Goal: Information Seeking & Learning: Learn about a topic

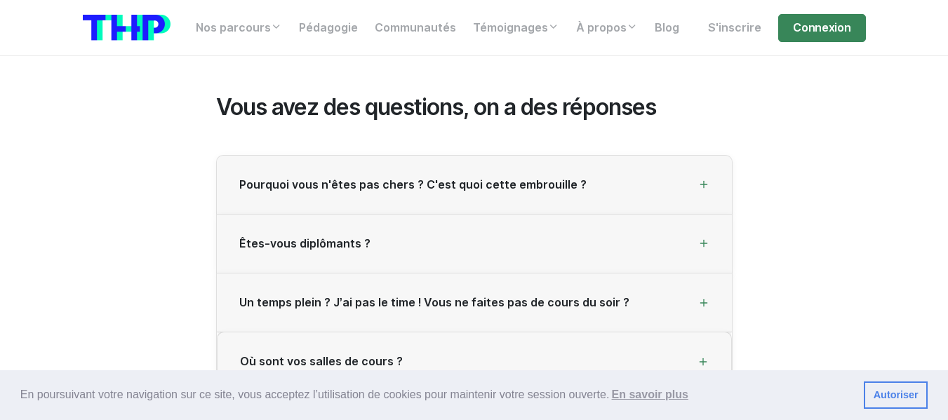
scroll to position [3767, 0]
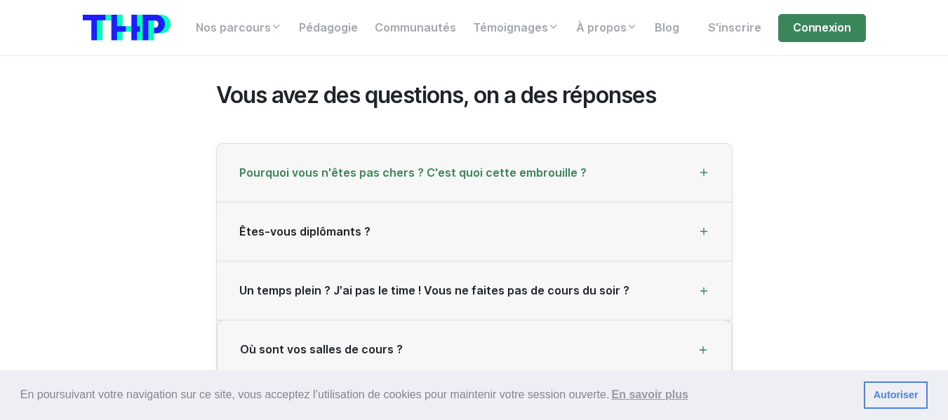
click at [704, 167] on icon at bounding box center [703, 172] width 11 height 11
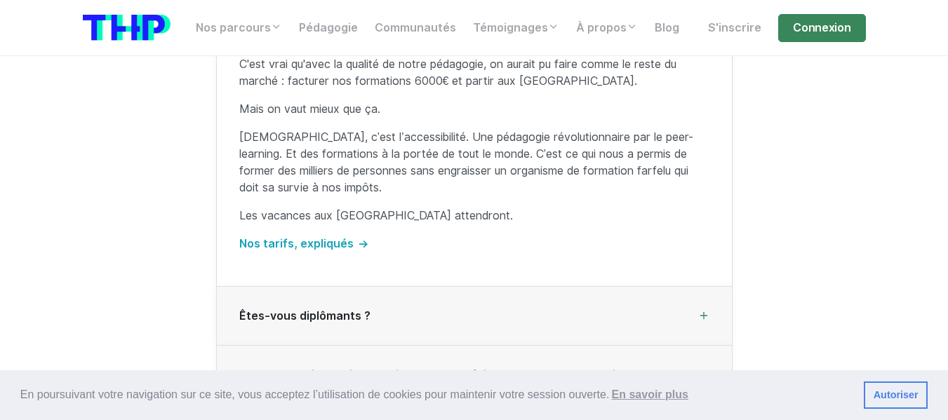
scroll to position [4204, 0]
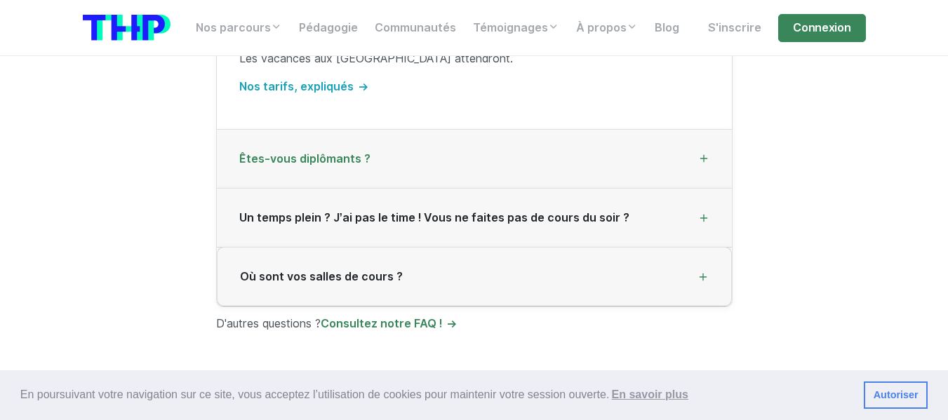
click at [705, 153] on icon at bounding box center [703, 158] width 11 height 11
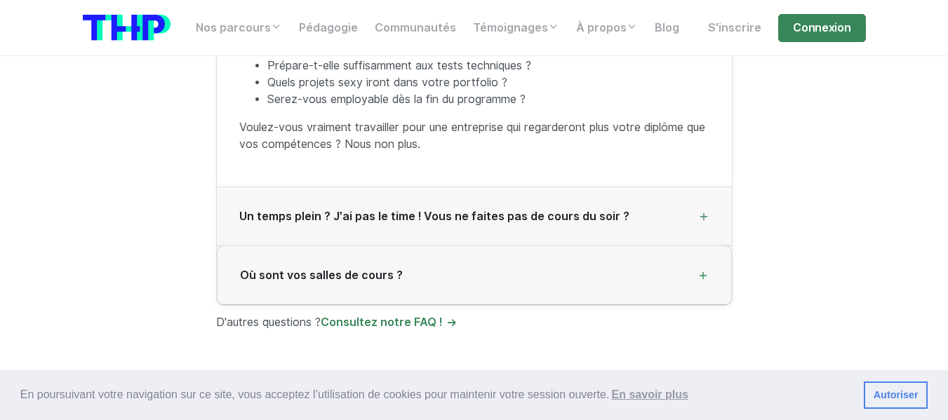
scroll to position [4289, 0]
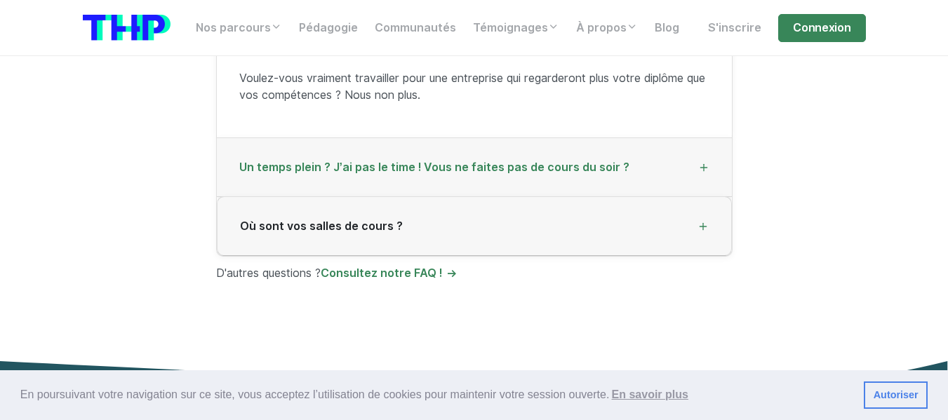
click at [703, 165] on div "Un temps plein ? J’ai pas le time ! Vous ne faites pas de cours du soir ?" at bounding box center [474, 167] width 515 height 59
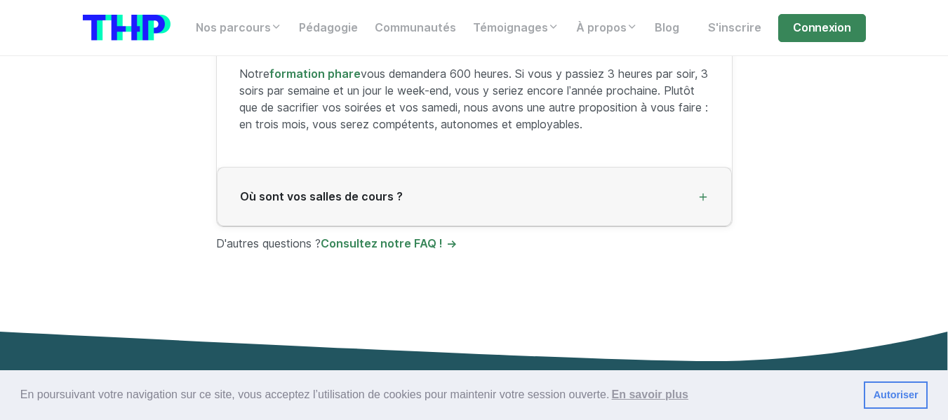
scroll to position [4111, 0]
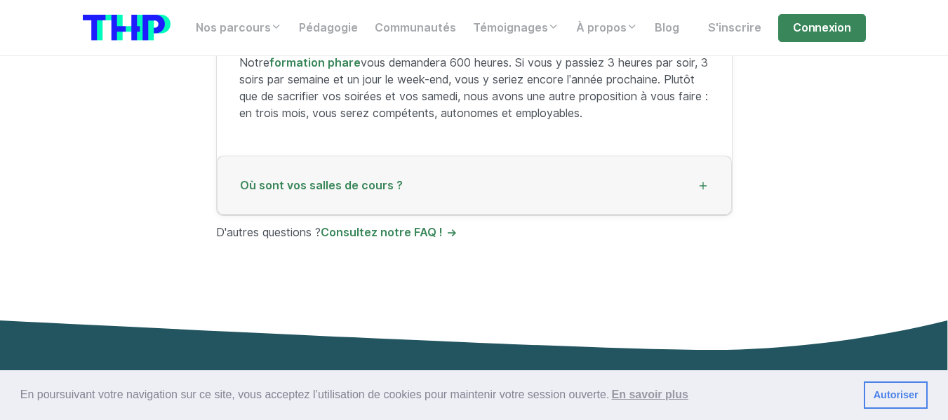
click at [701, 180] on icon at bounding box center [702, 185] width 11 height 11
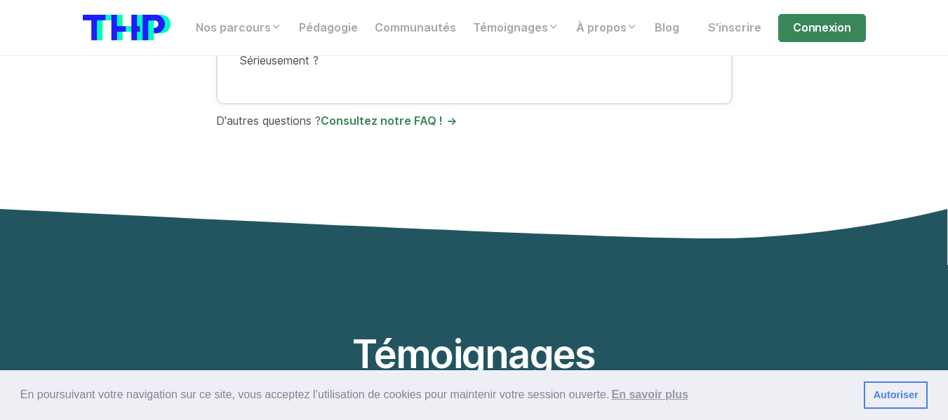
scroll to position [3914, 0]
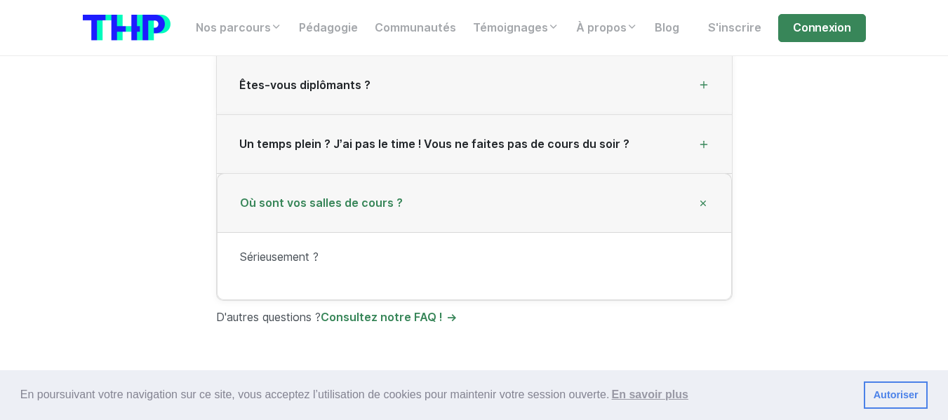
click at [627, 263] on div "Sérieusement ?" at bounding box center [473, 265] width 513 height 67
click at [285, 252] on p "Sérieusement ?" at bounding box center [474, 257] width 469 height 17
click at [336, 199] on span "Où sont vos salles de cours ?" at bounding box center [321, 202] width 163 height 13
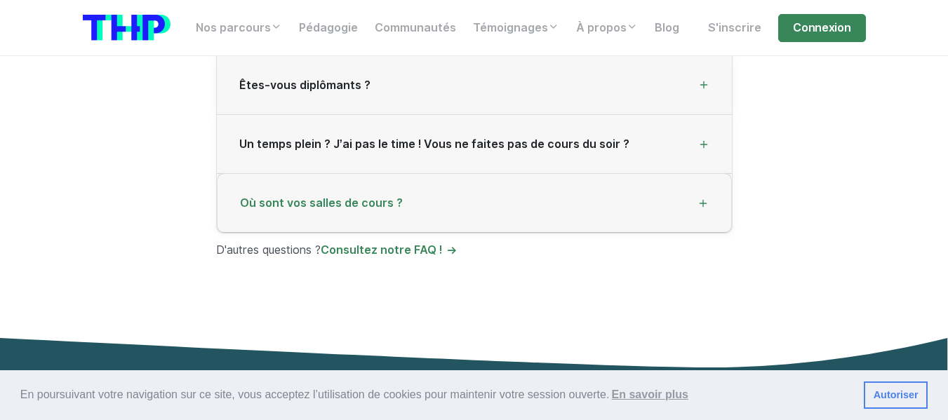
click at [336, 199] on span "Où sont vos salles de cours ?" at bounding box center [321, 202] width 163 height 13
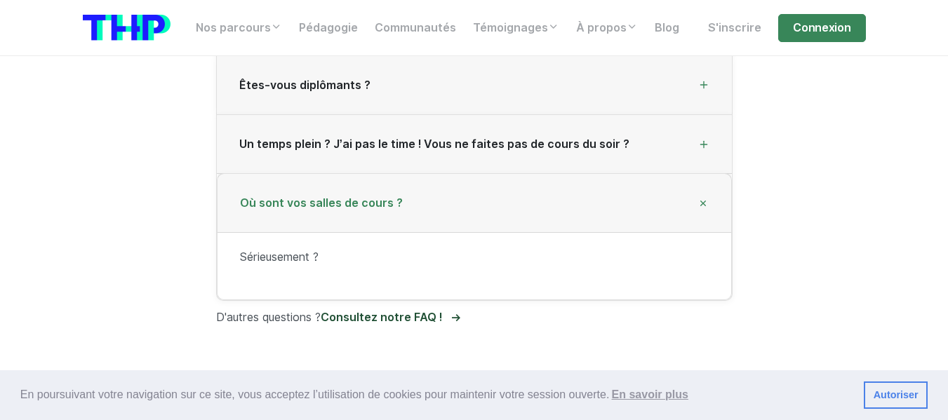
click at [411, 311] on link "Consultez notre FAQ !" at bounding box center [389, 317] width 137 height 13
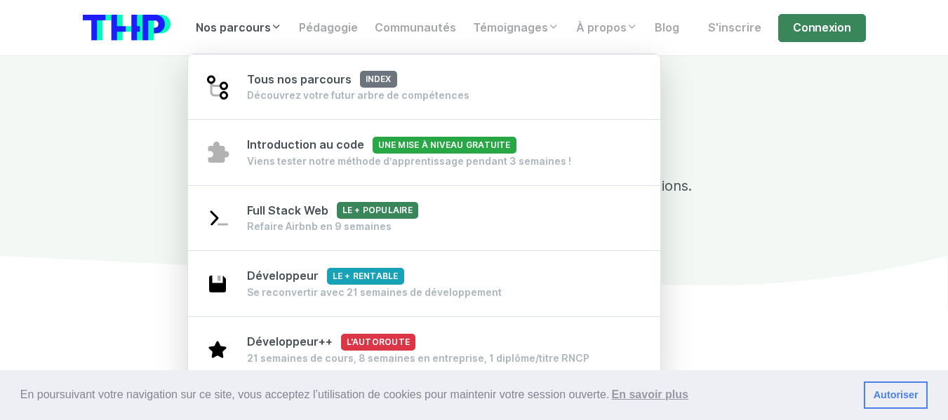
click at [275, 22] on icon at bounding box center [276, 26] width 11 height 11
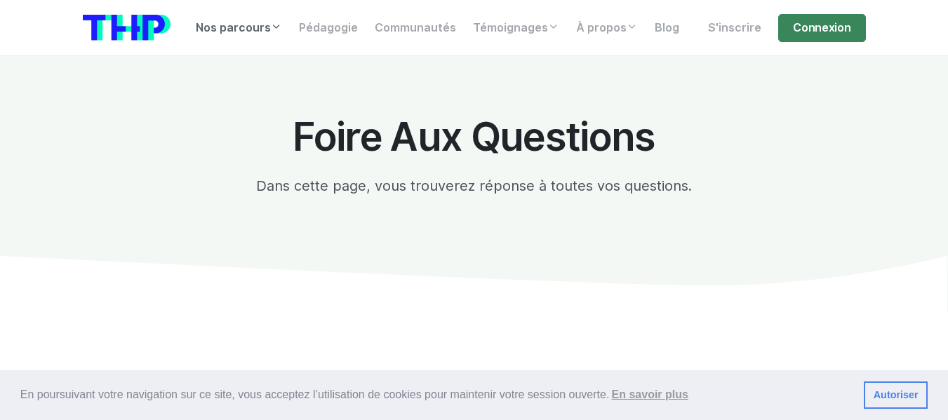
click at [275, 22] on icon at bounding box center [276, 26] width 11 height 11
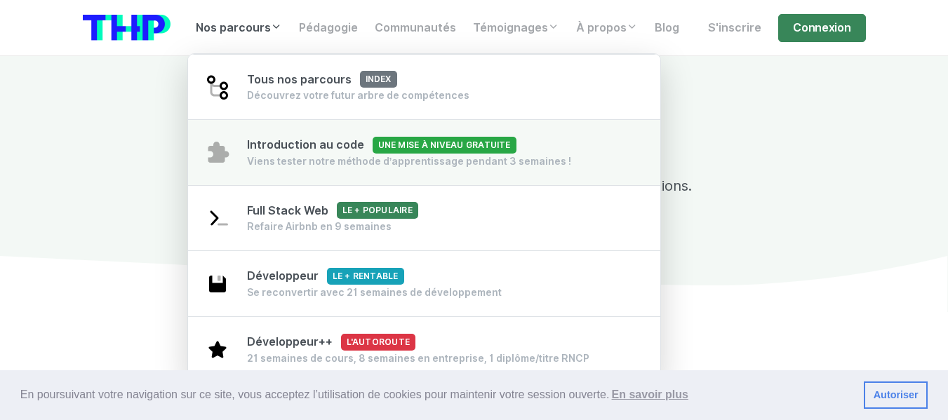
click at [274, 150] on span "Introduction au code Une mise à niveau gratuite" at bounding box center [381, 144] width 269 height 13
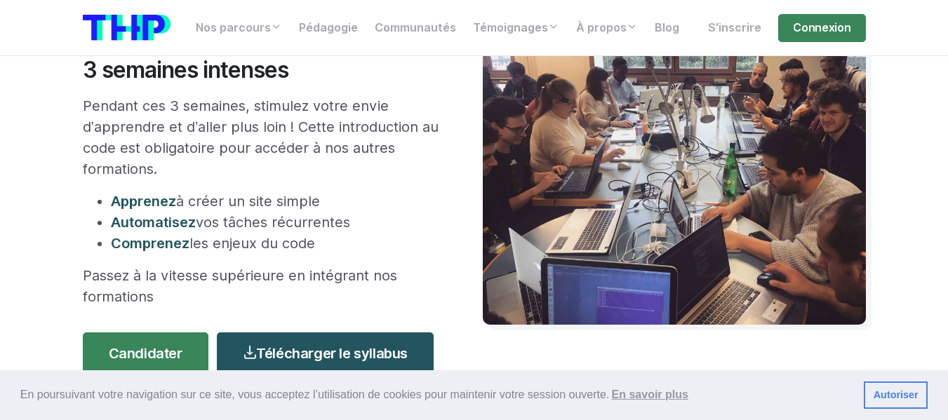
scroll to position [198, 0]
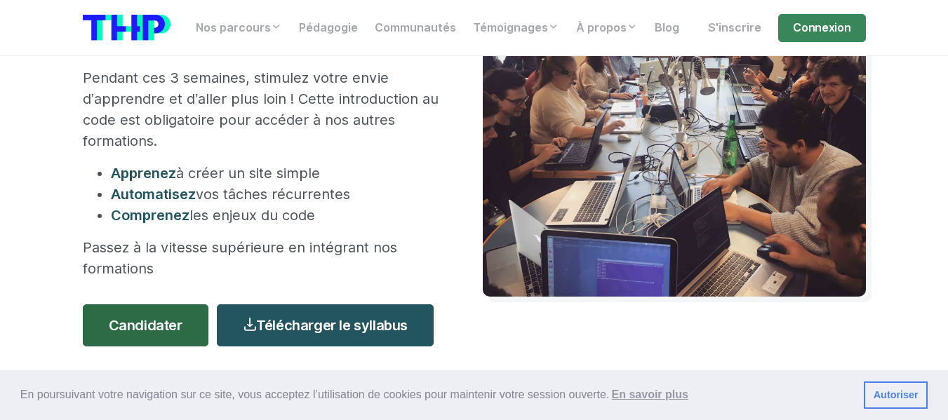
click at [128, 321] on link "Candidater" at bounding box center [146, 325] width 126 height 42
